Goal: Information Seeking & Learning: Learn about a topic

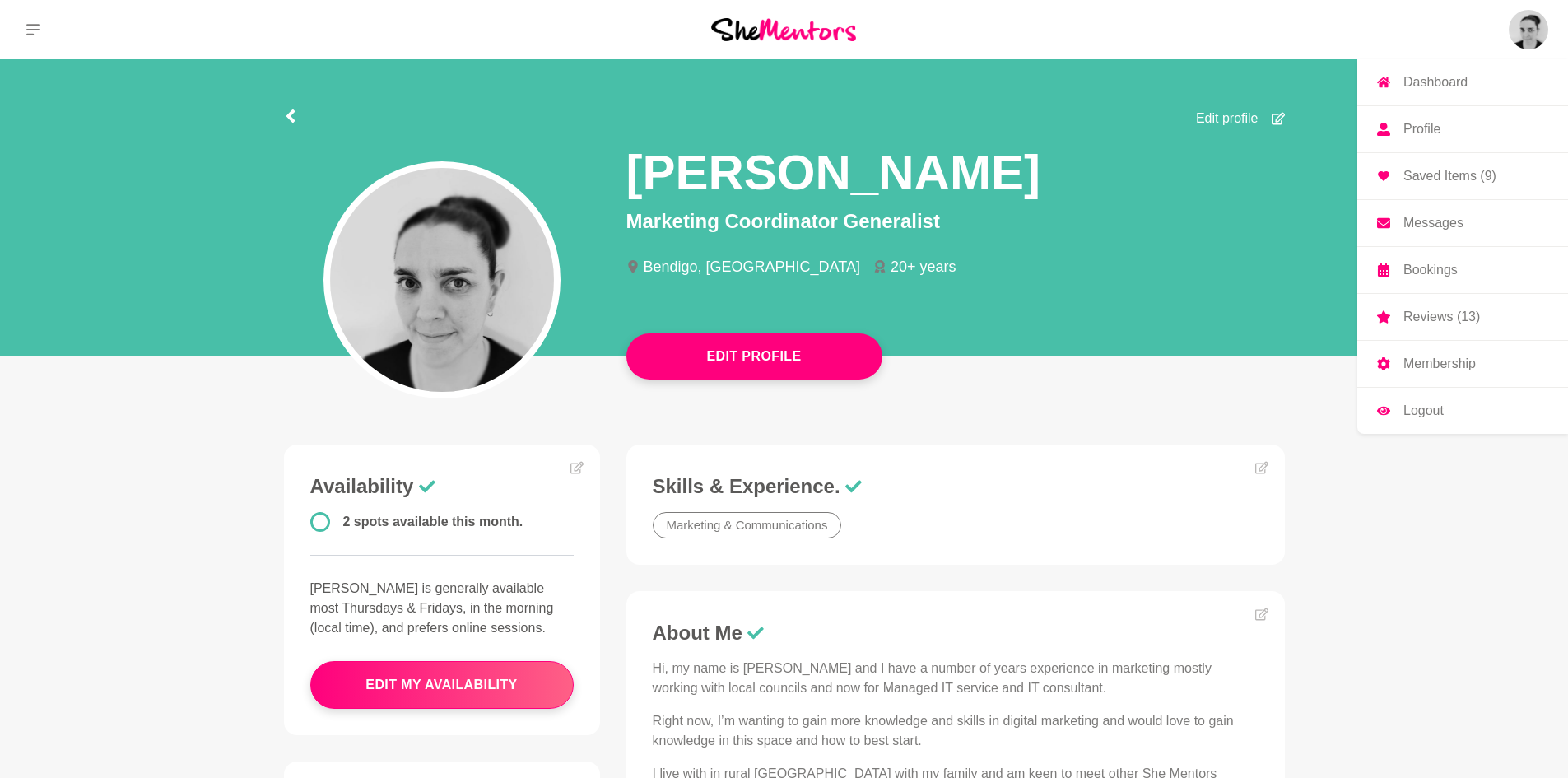
click at [1450, 264] on p "Bookings" at bounding box center [1430, 270] width 54 height 13
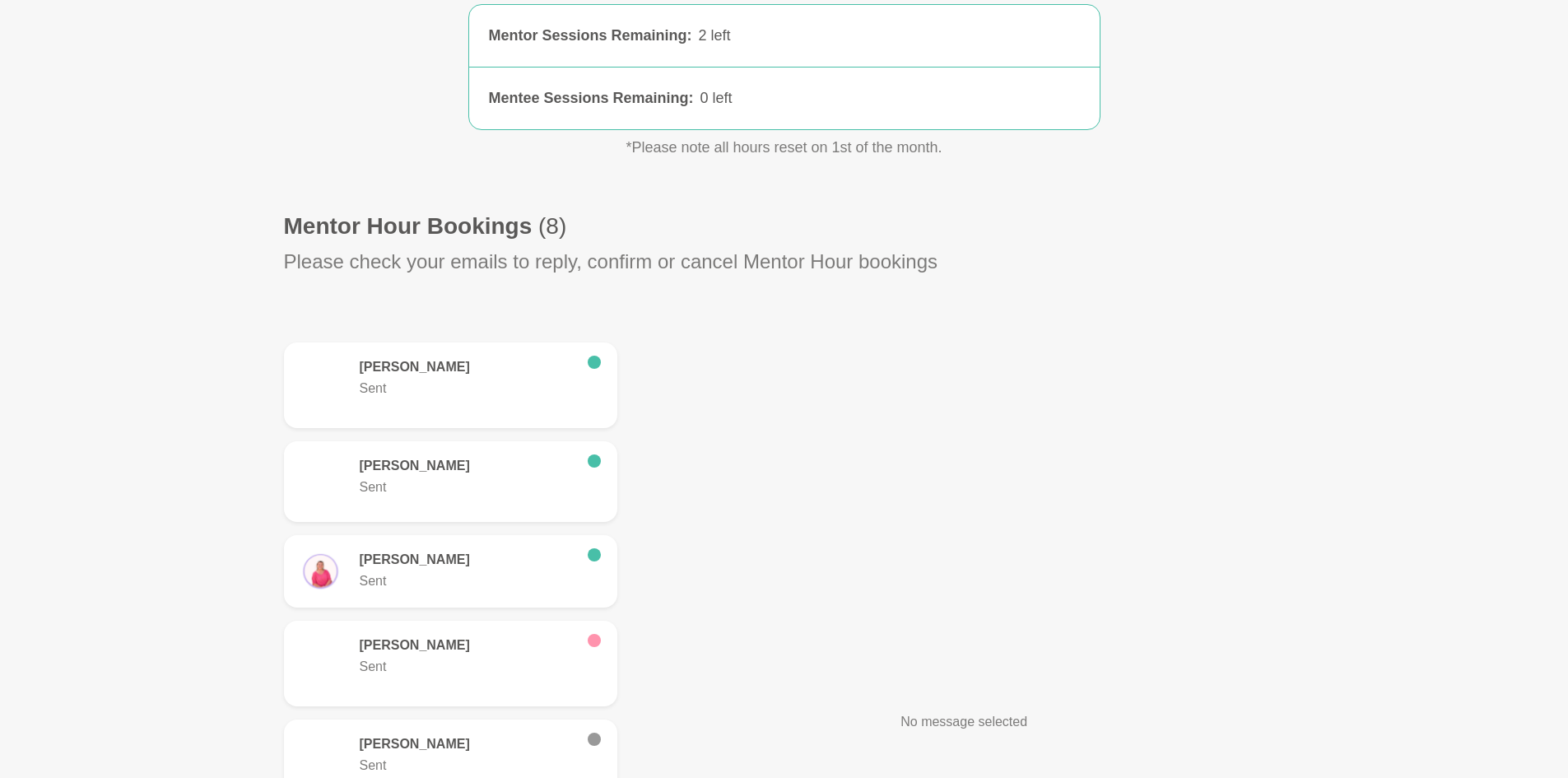
scroll to position [412, 0]
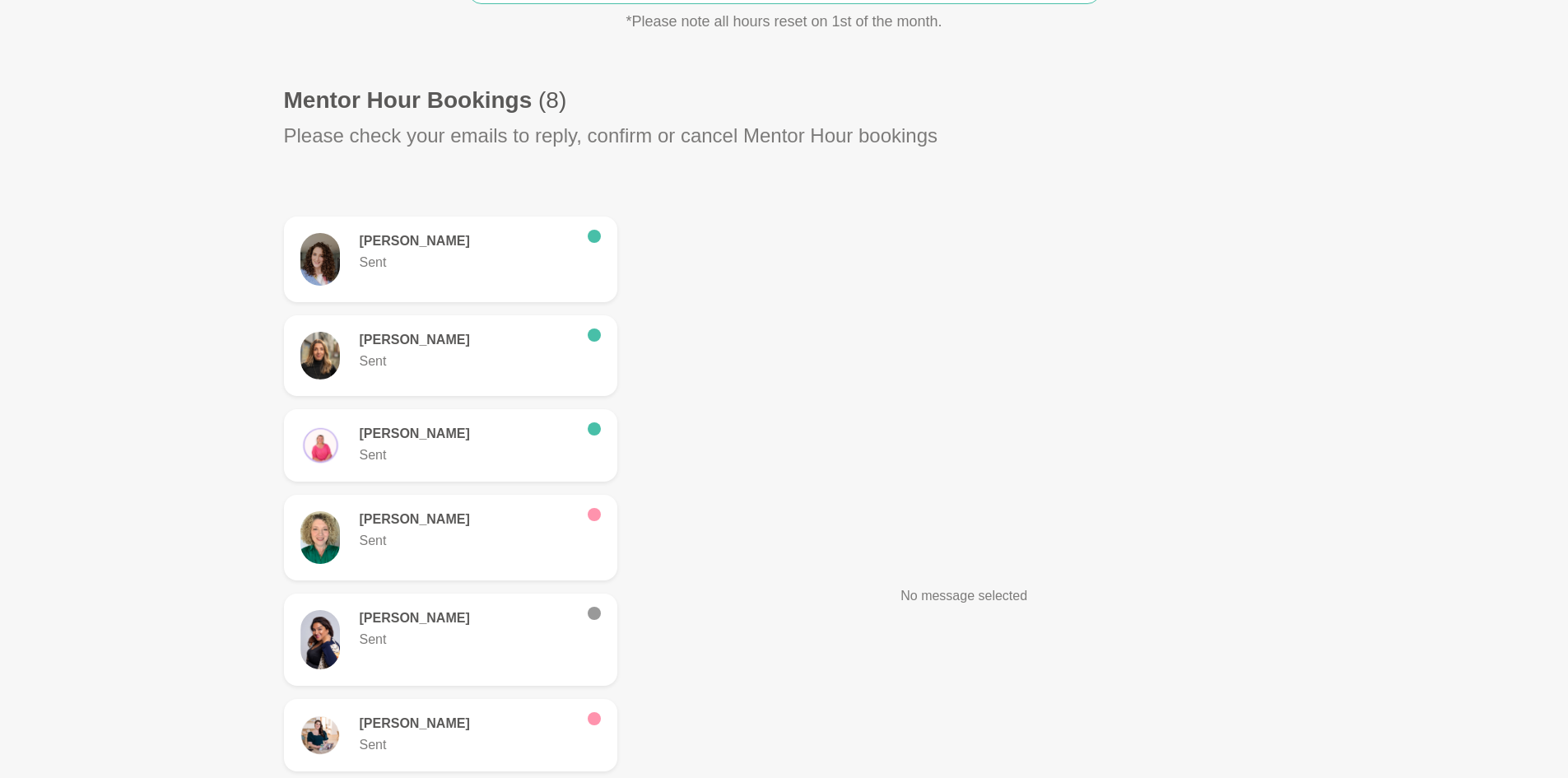
drag, startPoint x: 431, startPoint y: 347, endPoint x: 479, endPoint y: 344, distance: 48.1
click at [431, 348] on h6 "[PERSON_NAME]" at bounding box center [467, 340] width 215 height 17
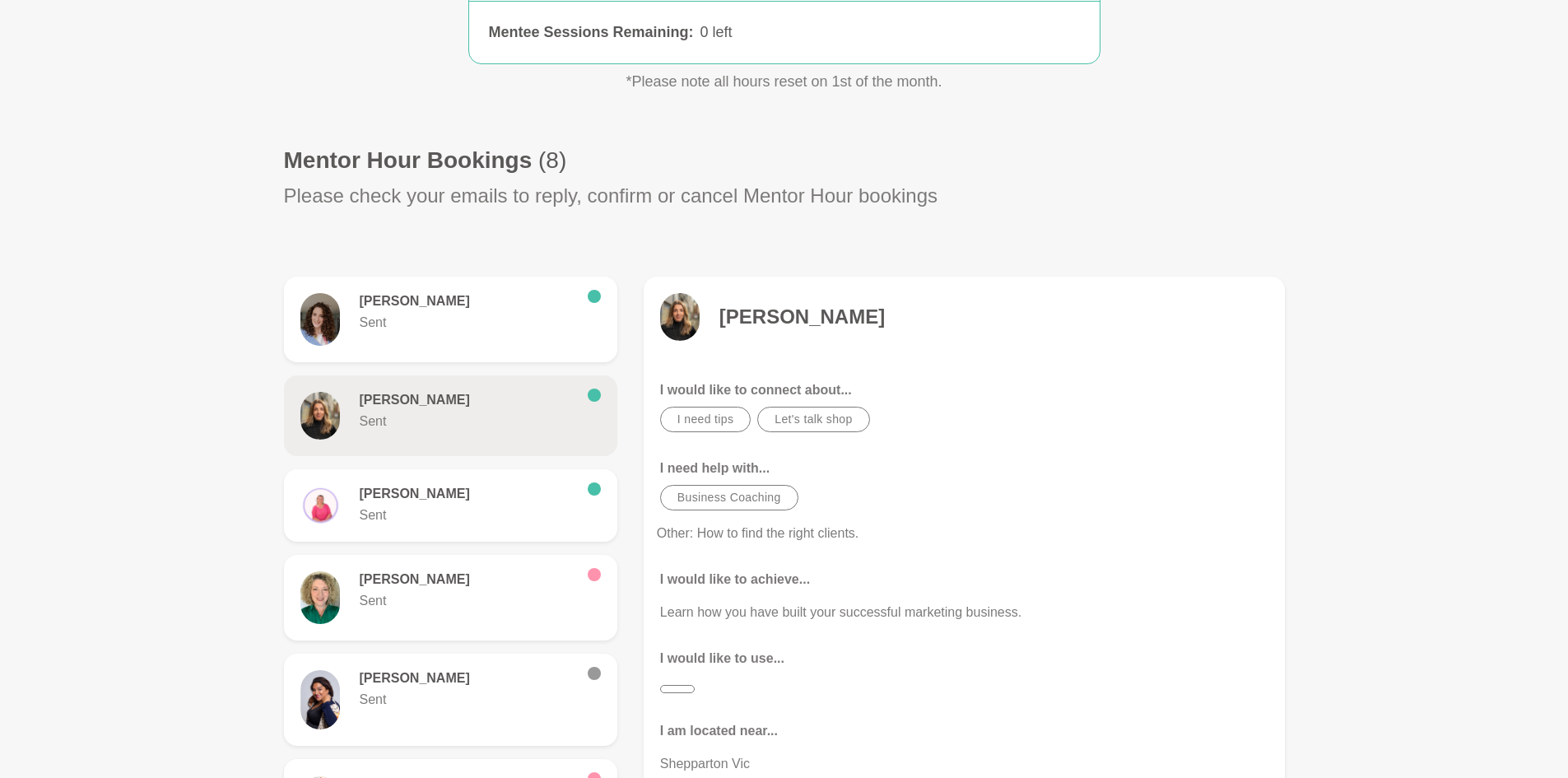
scroll to position [247, 0]
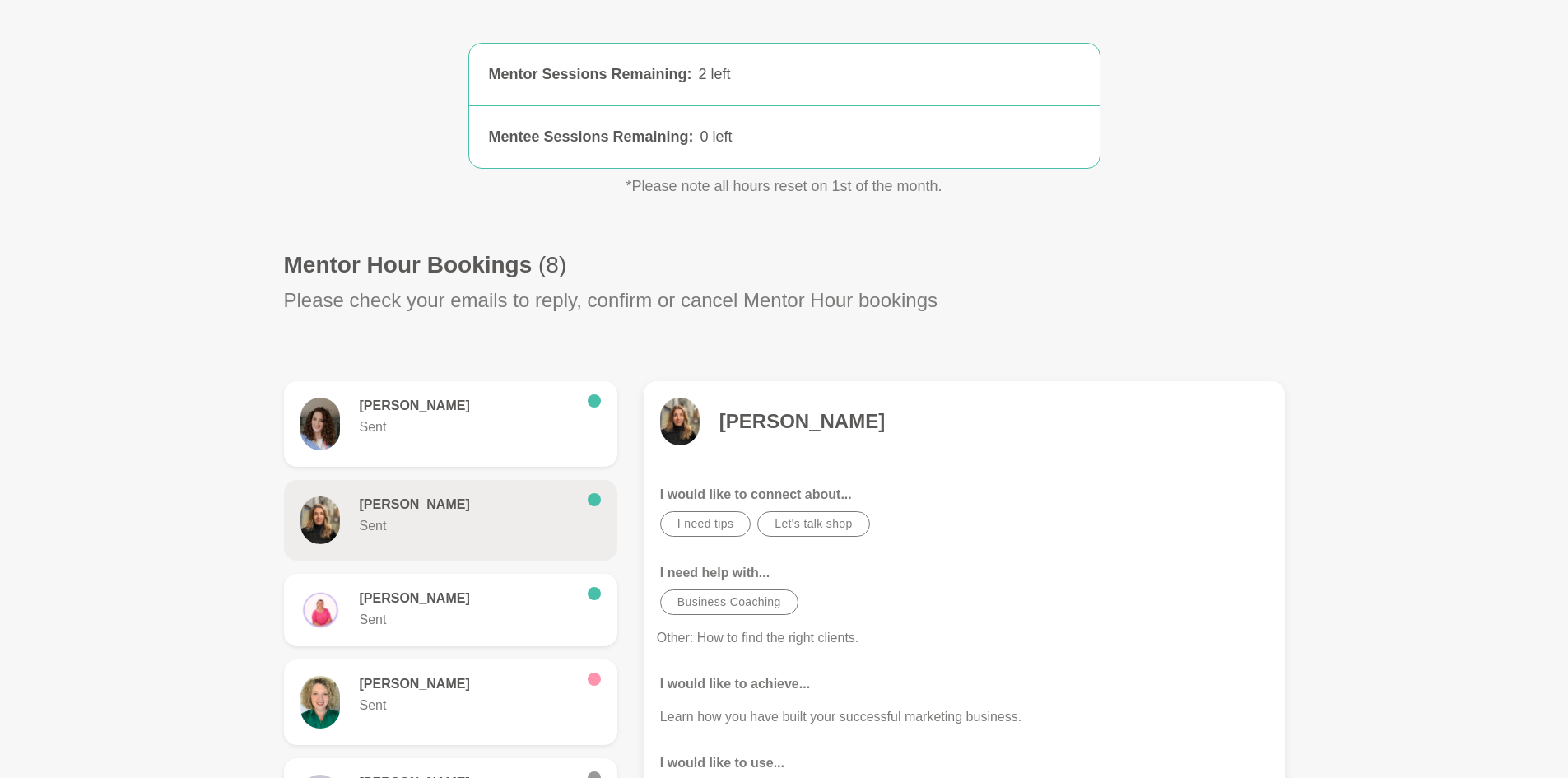
click at [784, 428] on h4 "[PERSON_NAME]" at bounding box center [801, 421] width 165 height 24
click at [679, 428] on img at bounding box center [680, 421] width 39 height 48
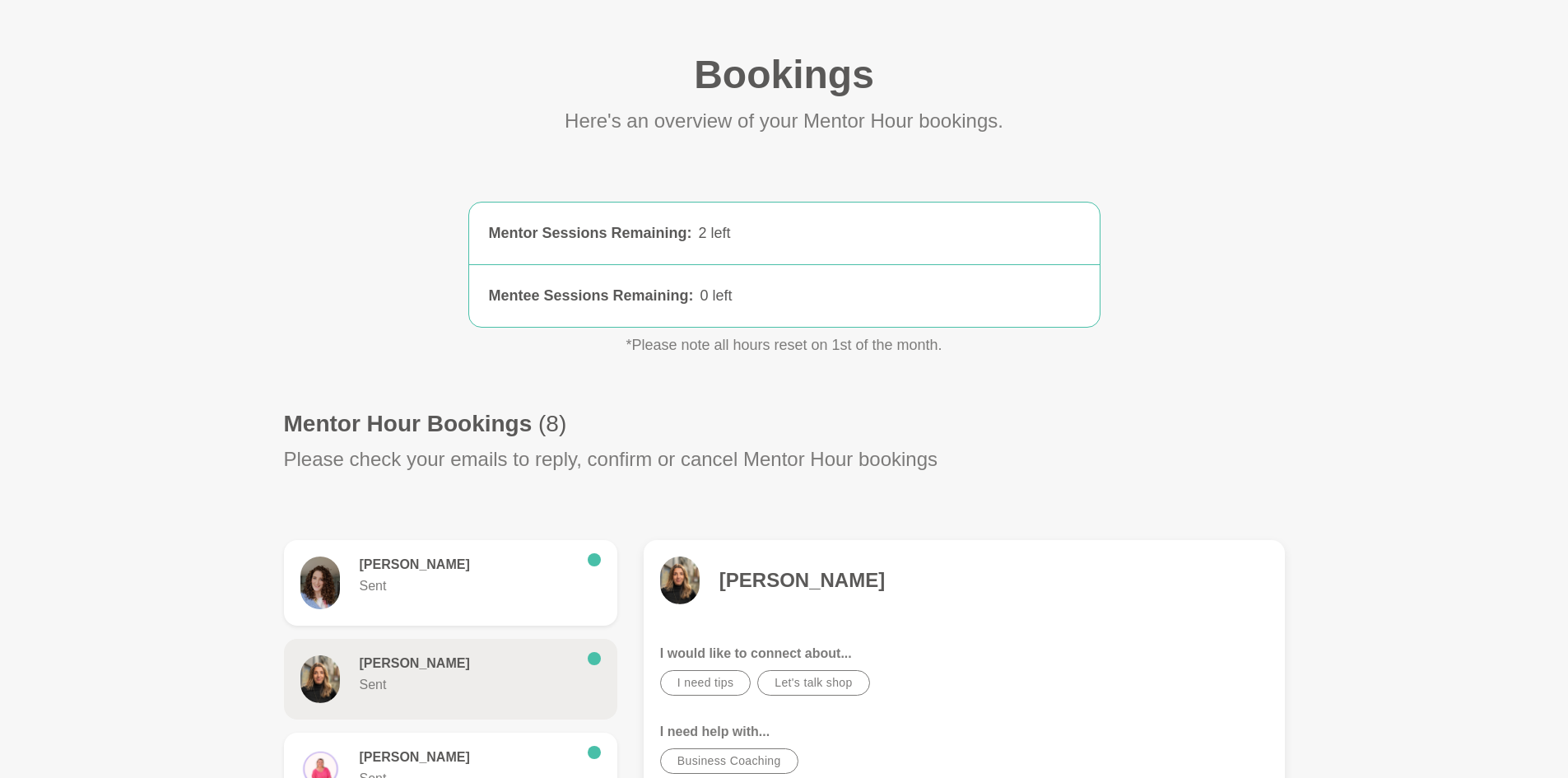
scroll to position [0, 0]
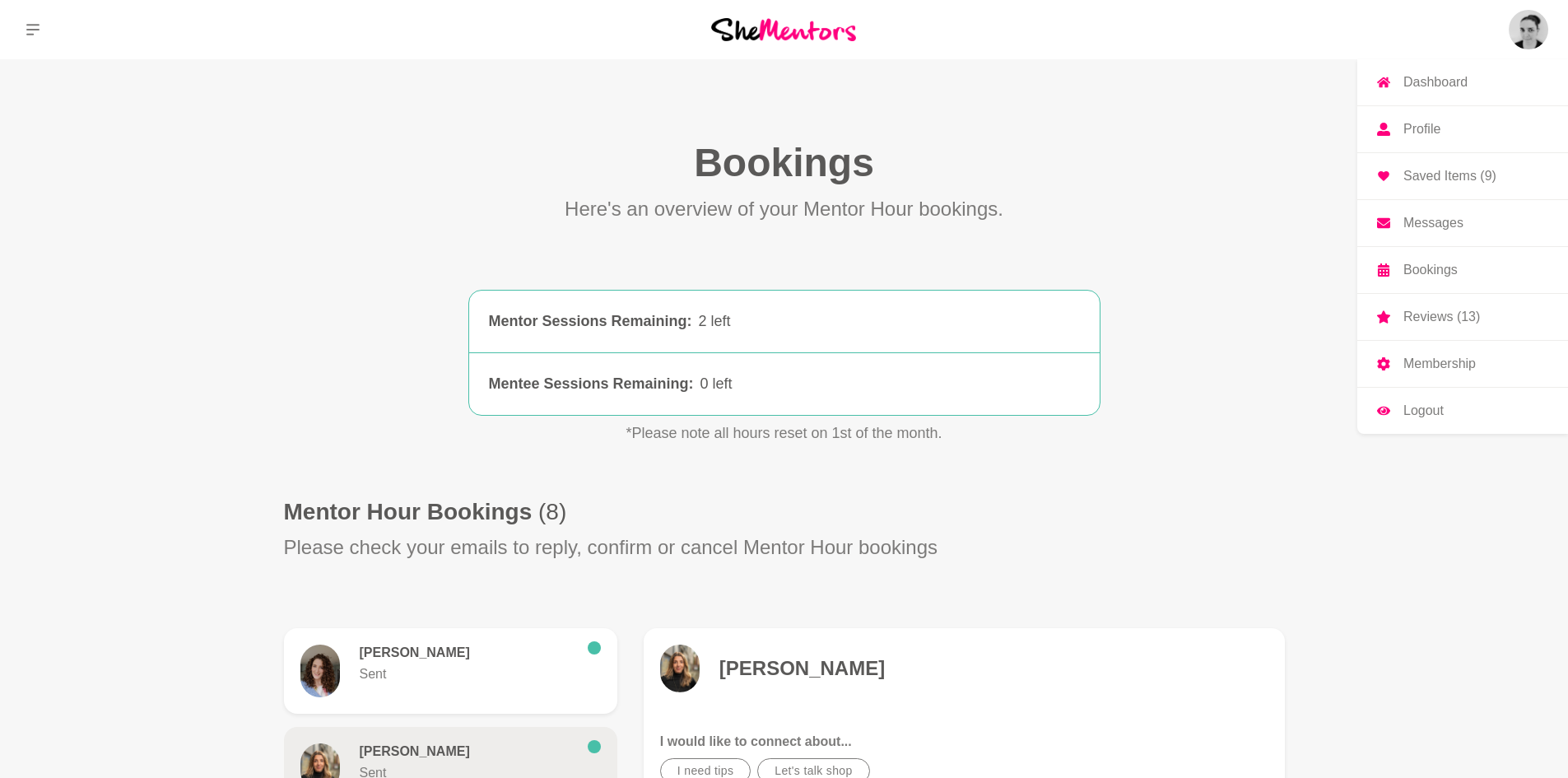
click at [1534, 40] on img at bounding box center [1528, 29] width 39 height 39
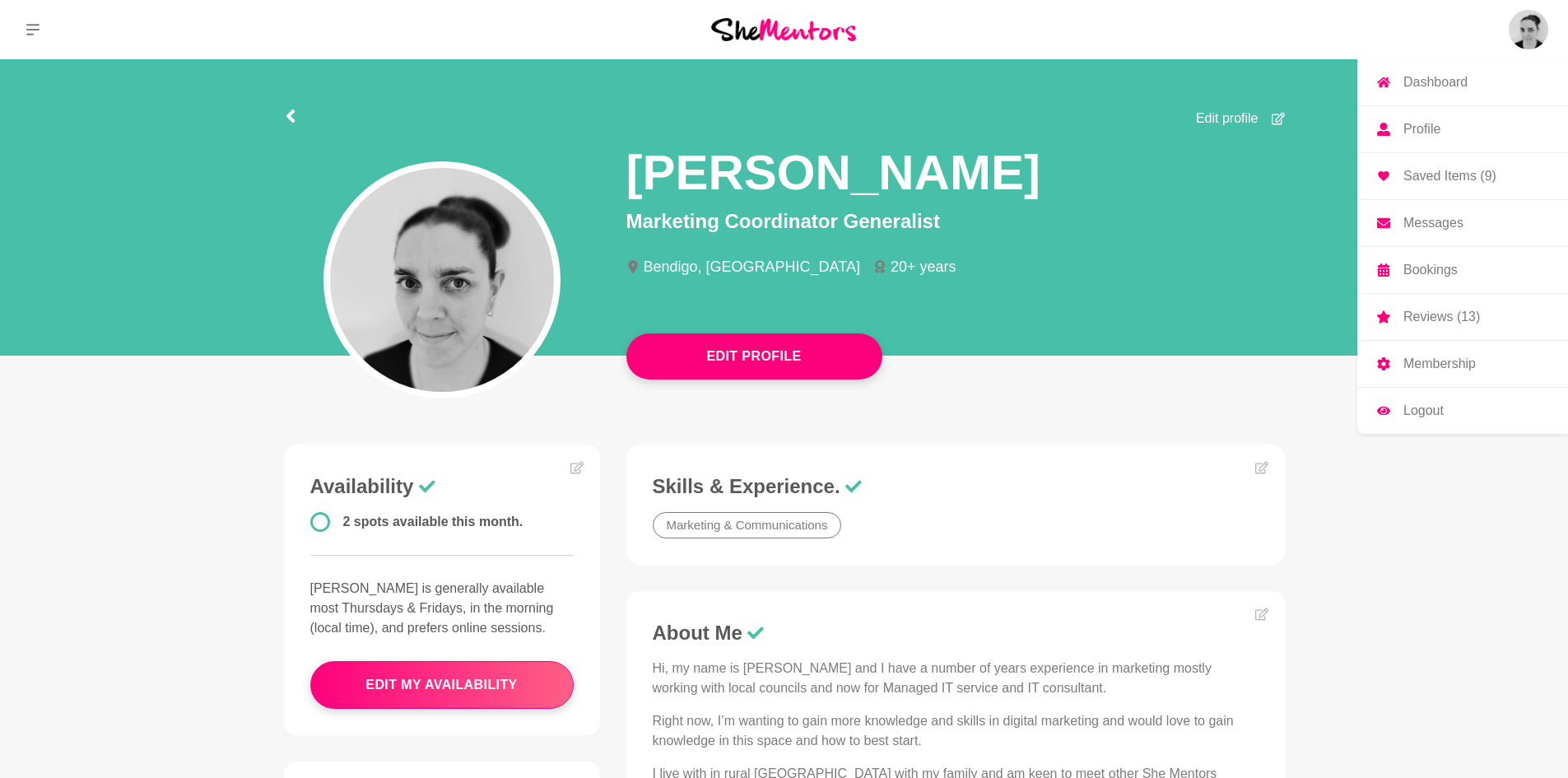
click at [1441, 83] on p "Dashboard" at bounding box center [1435, 82] width 65 height 13
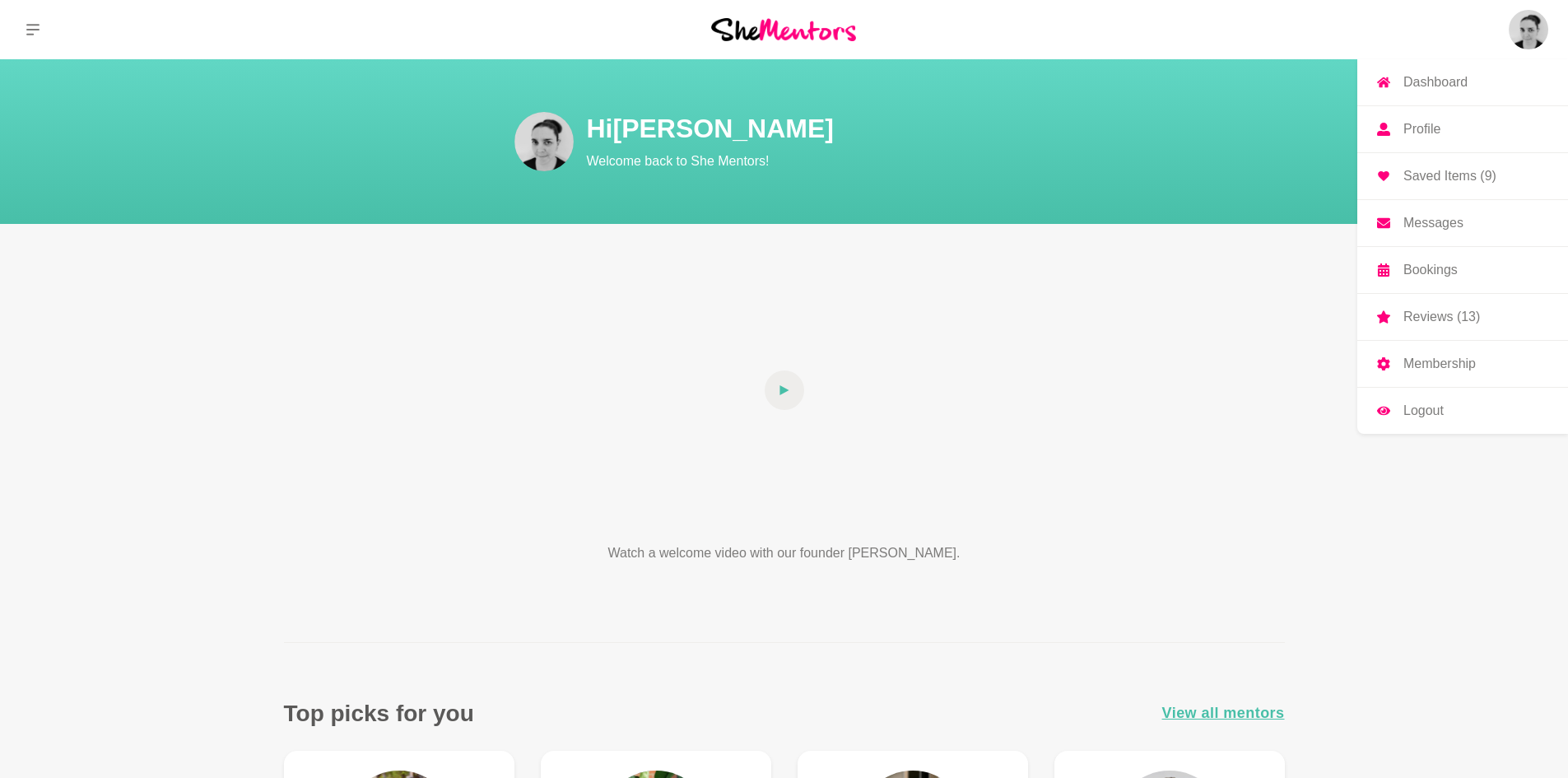
click at [1441, 173] on p "Saved Items (9)" at bounding box center [1449, 176] width 93 height 13
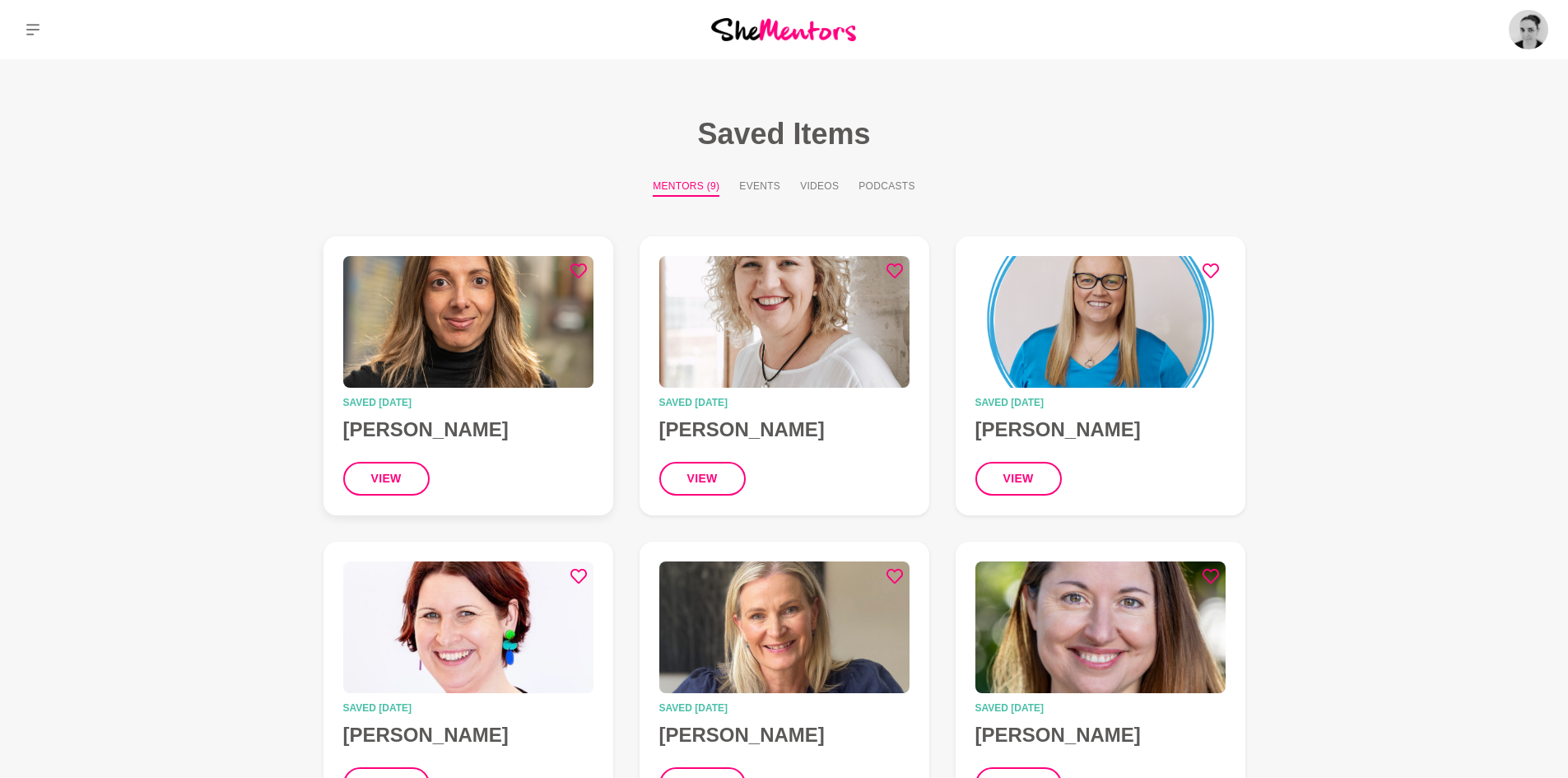
click at [429, 425] on h4 "[PERSON_NAME]" at bounding box center [468, 429] width 251 height 24
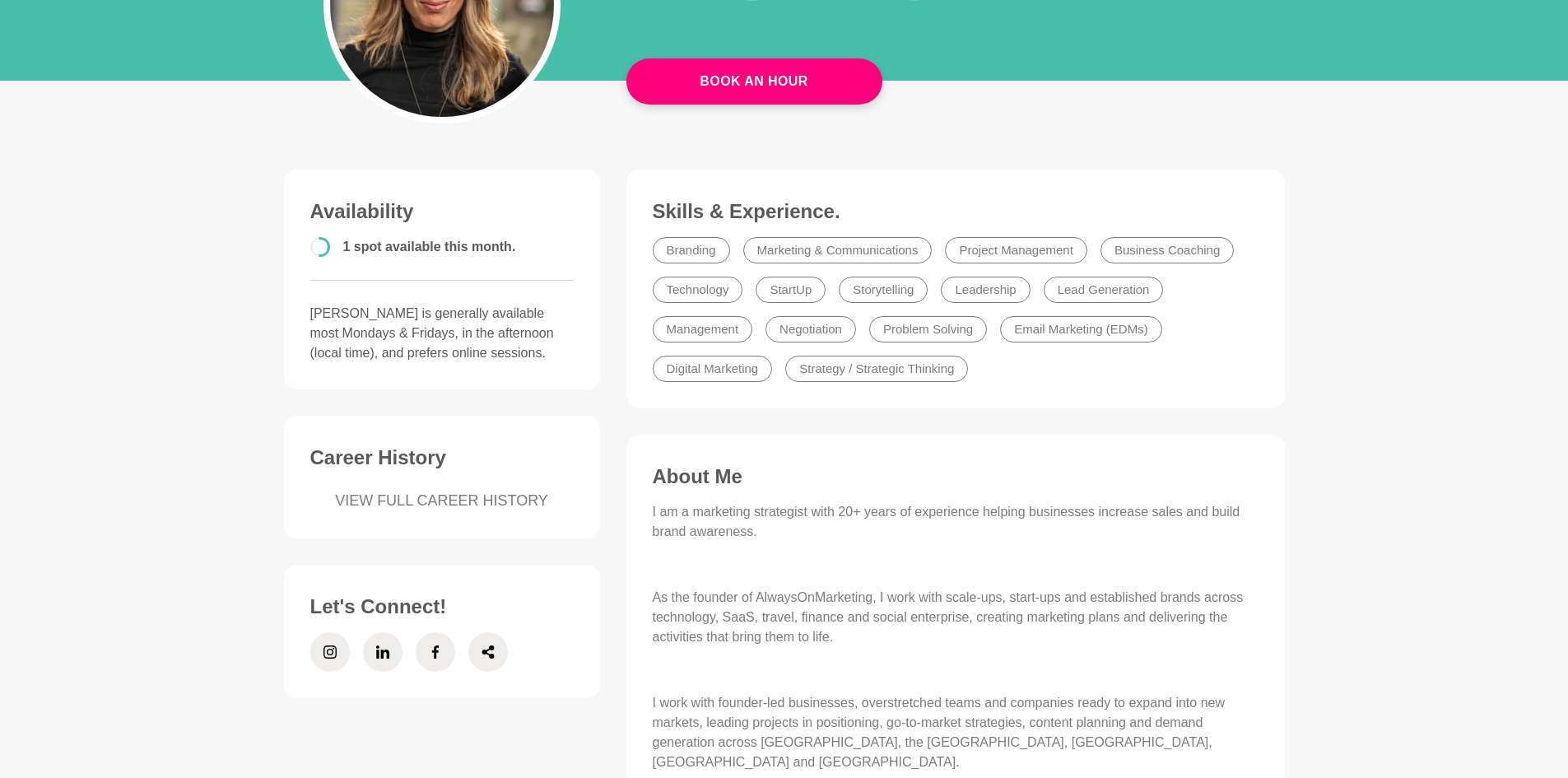
scroll to position [329, 0]
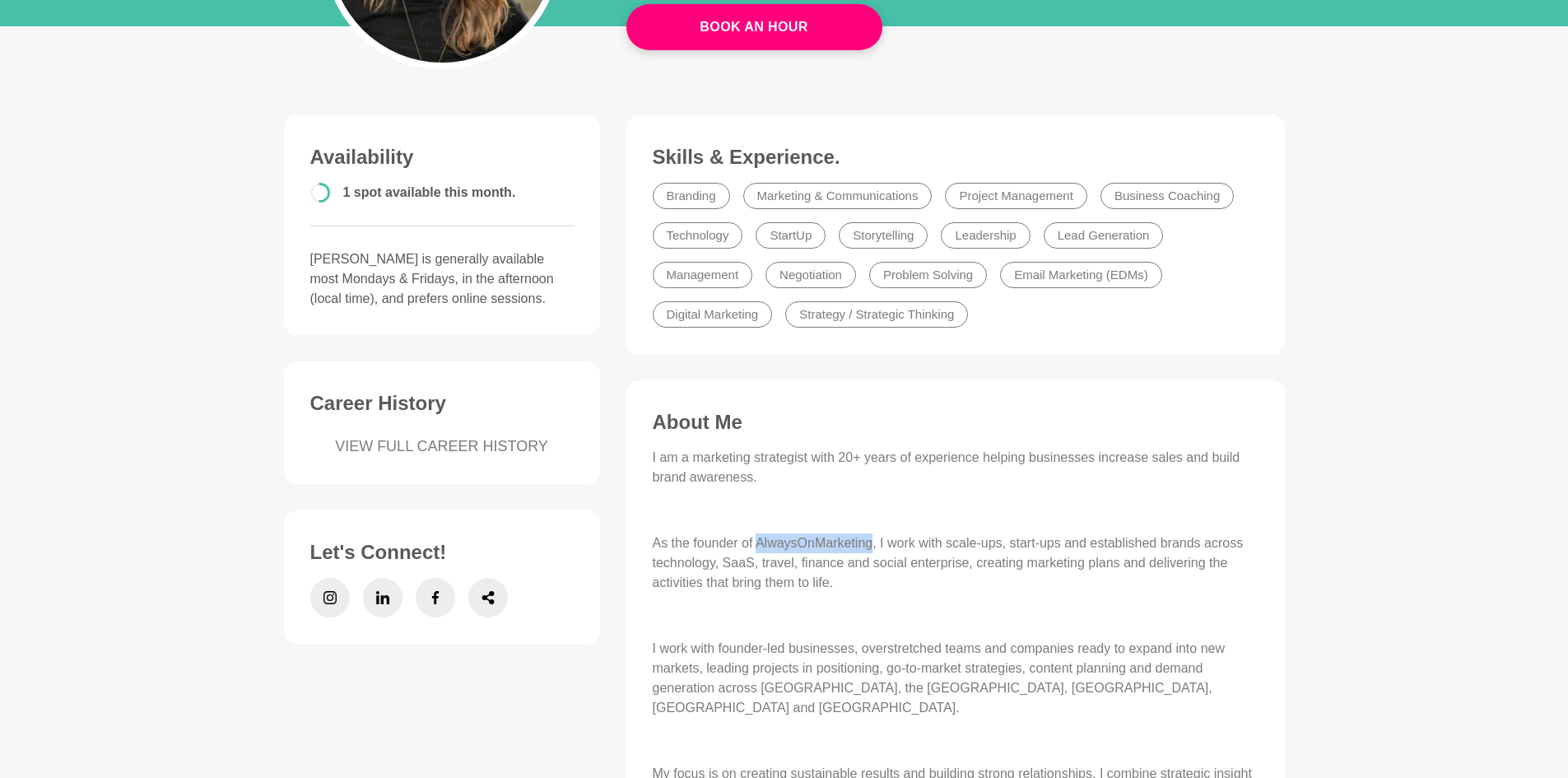
drag, startPoint x: 759, startPoint y: 542, endPoint x: 870, endPoint y: 551, distance: 111.4
click at [870, 551] on p "As the founder of AlwaysOnMarketing, I work with scale-ups, start-ups and estab…" at bounding box center [955, 563] width 606 height 60
copy p "AlwaysOnMarketing"
